Goal: Information Seeking & Learning: Find contact information

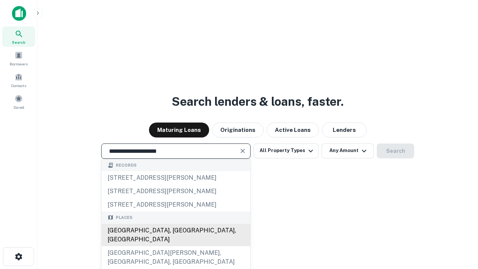
click at [176, 246] on div "Santa Monica, CA, USA" at bounding box center [176, 235] width 149 height 22
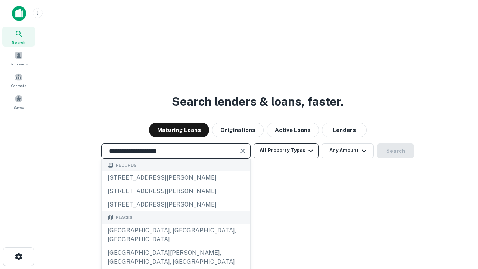
type input "**********"
click at [286, 151] on button "All Property Types" at bounding box center [286, 151] width 65 height 15
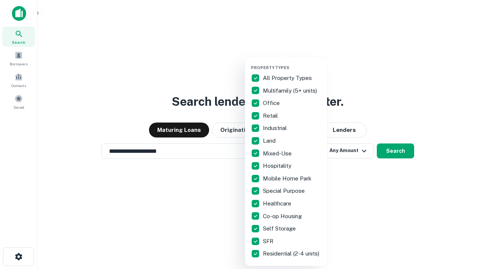
click at [292, 63] on button "button" at bounding box center [292, 63] width 82 height 0
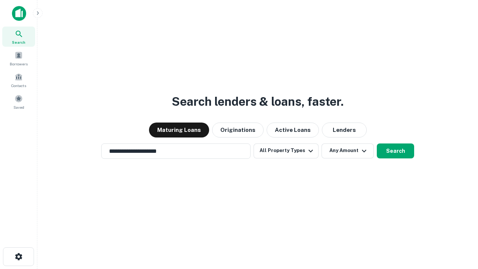
scroll to position [12, 0]
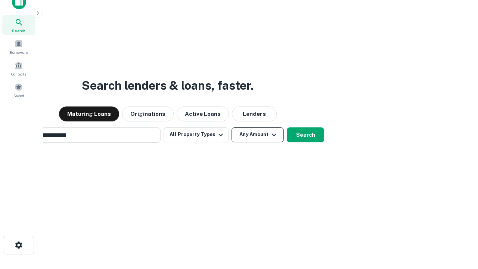
click at [232, 127] on button "Any Amount" at bounding box center [258, 134] width 52 height 15
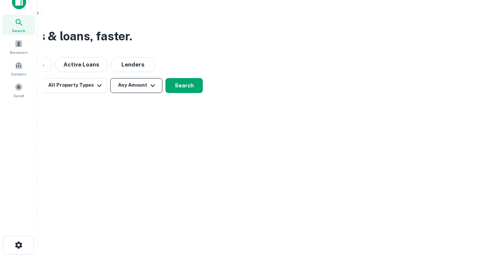
scroll to position [12, 0]
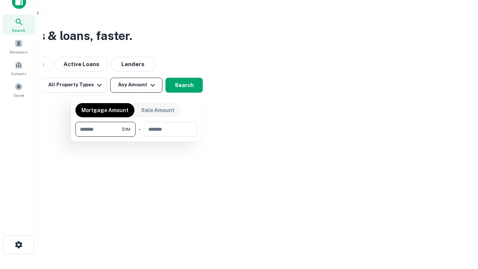
type input "*******"
click at [136, 137] on button "button" at bounding box center [137, 137] width 122 height 0
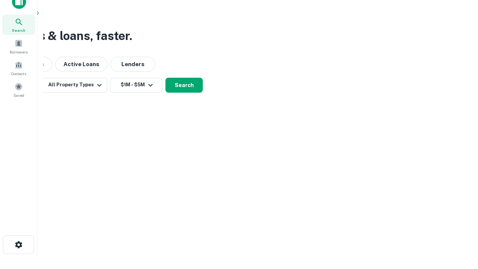
scroll to position [4, 138]
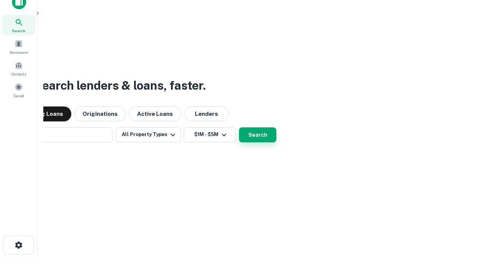
click at [239, 127] on button "Search" at bounding box center [257, 134] width 37 height 15
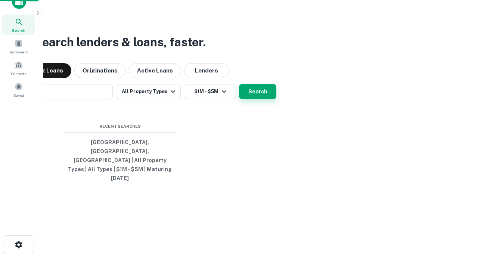
scroll to position [20, 212]
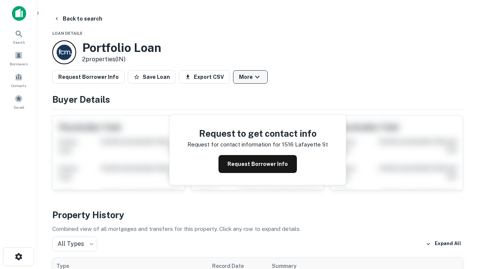
click at [250, 77] on button "More" at bounding box center [250, 76] width 35 height 13
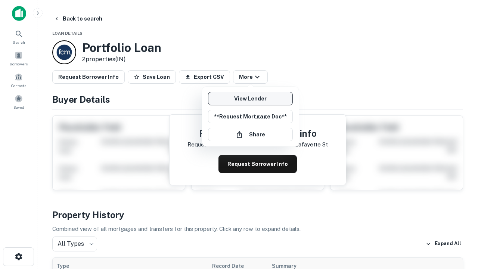
click at [250, 99] on link "View Lender" at bounding box center [250, 98] width 85 height 13
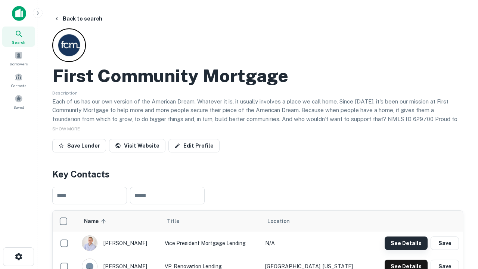
click at [406, 243] on button "See Details" at bounding box center [406, 243] width 43 height 13
click at [18, 257] on icon "button" at bounding box center [18, 256] width 9 height 9
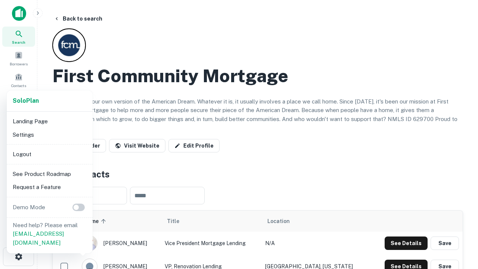
click at [49, 154] on li "Logout" at bounding box center [50, 154] width 80 height 13
